Goal: Task Accomplishment & Management: Manage account settings

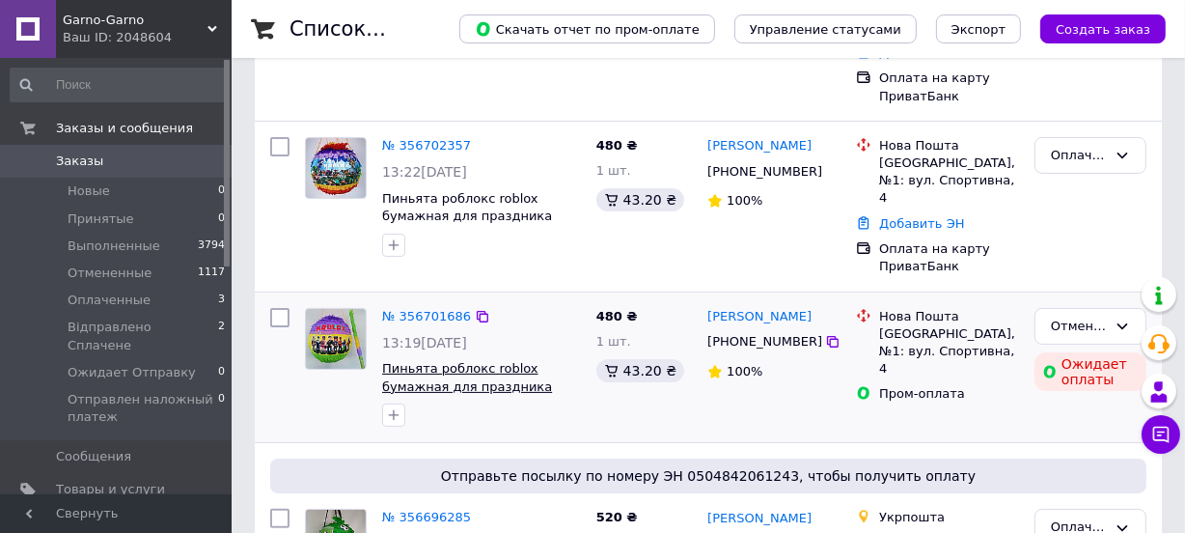
scroll to position [350, 0]
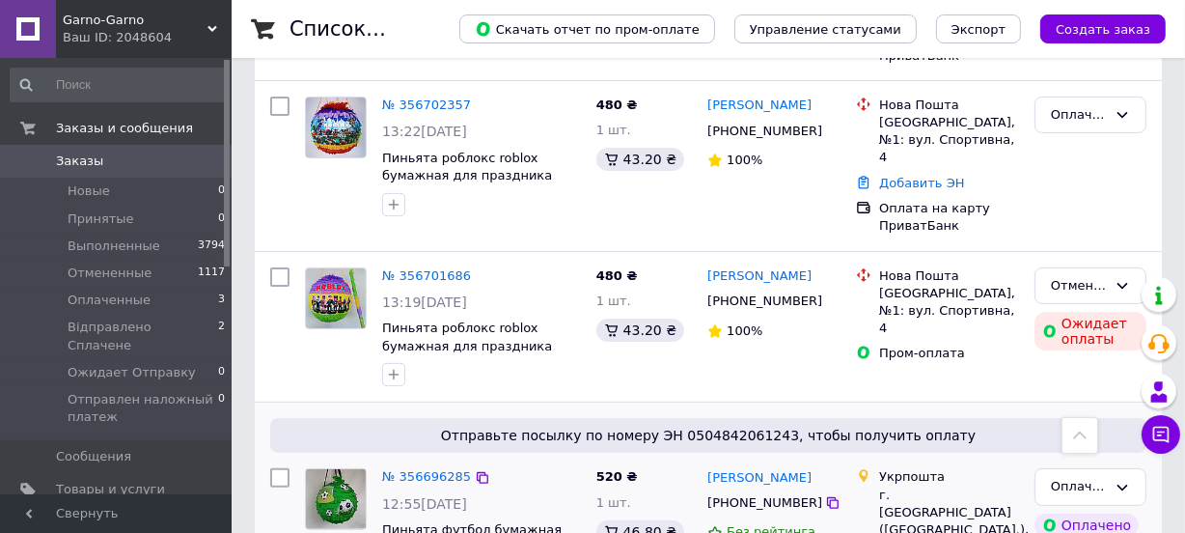
click at [328, 469] on img at bounding box center [336, 499] width 60 height 60
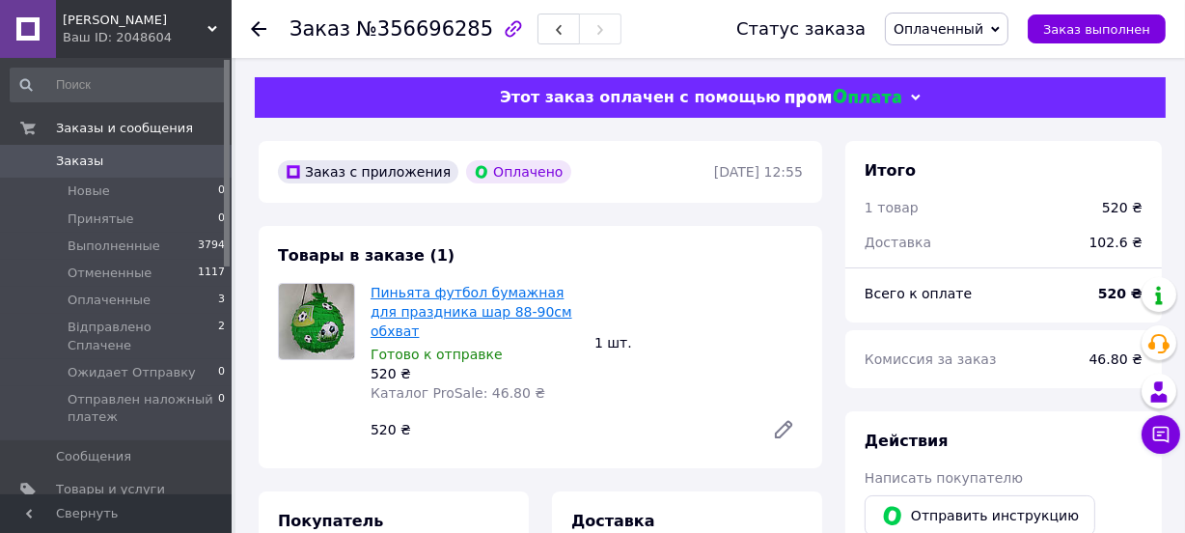
click at [431, 288] on link "Пиньята футбол бумажная для праздника шар 88-90см обхват" at bounding box center [472, 312] width 202 height 54
click at [68, 169] on span "Заказы" at bounding box center [79, 160] width 47 height 17
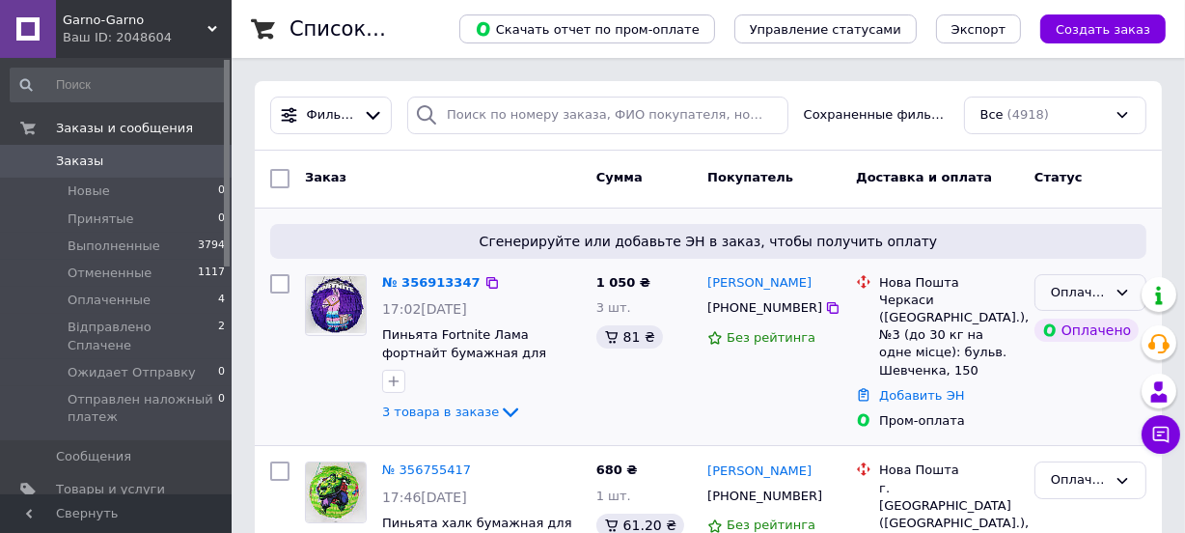
click at [1094, 285] on div "Оплаченный" at bounding box center [1079, 293] width 56 height 20
click at [1071, 326] on li "Принят" at bounding box center [1091, 333] width 110 height 36
